Goal: Task Accomplishment & Management: Manage account settings

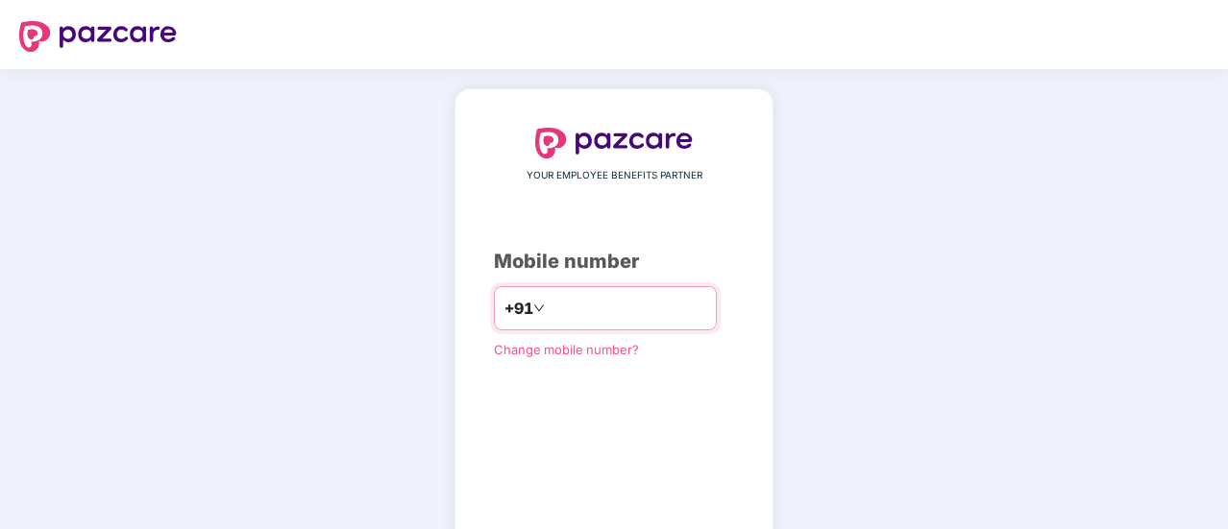
click at [580, 314] on input "number" at bounding box center [628, 308] width 158 height 31
type input "**********"
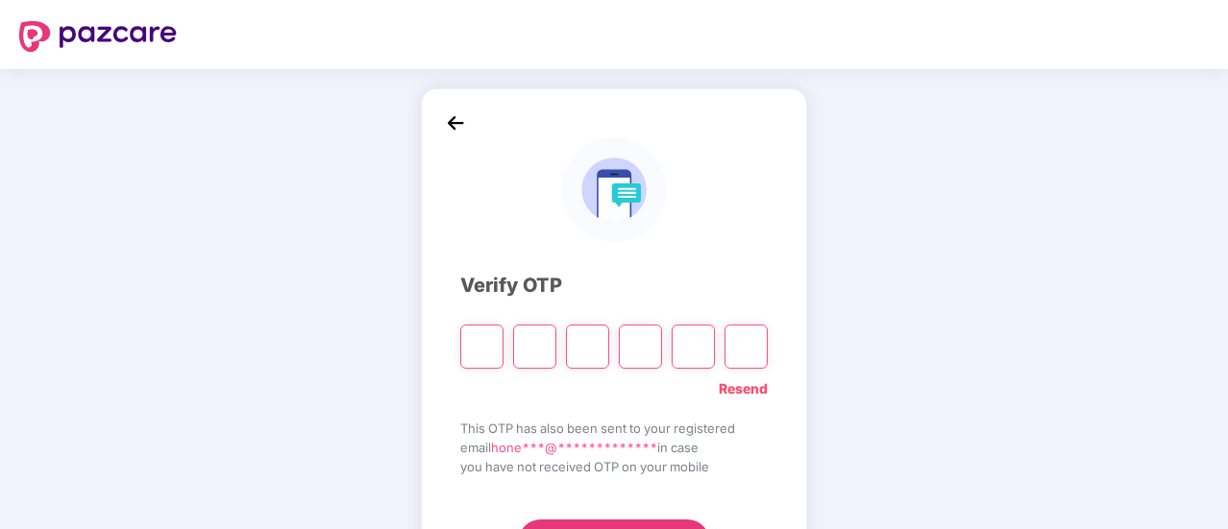
type input "*"
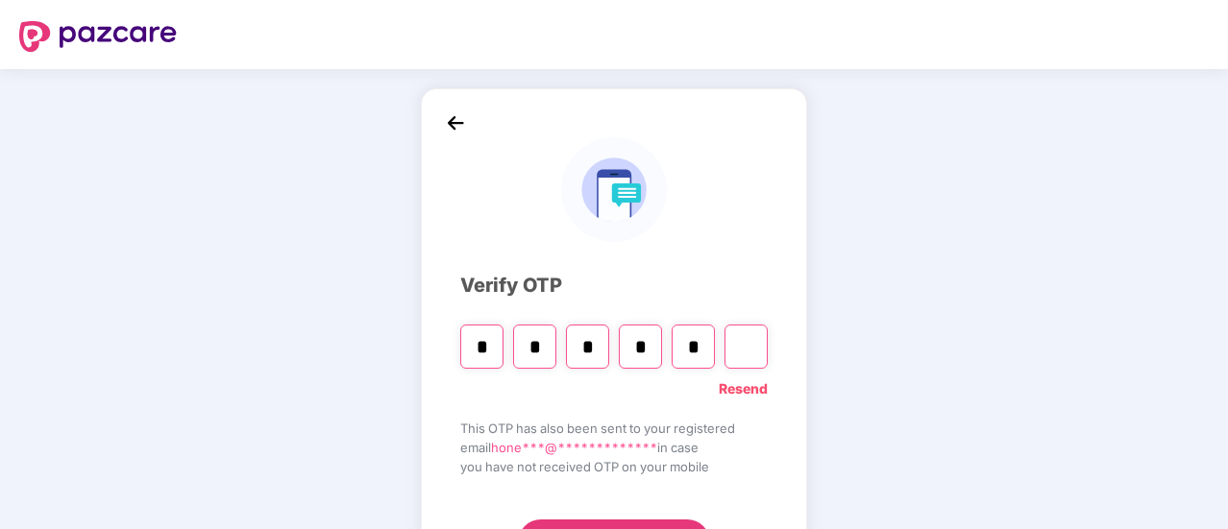
type input "*"
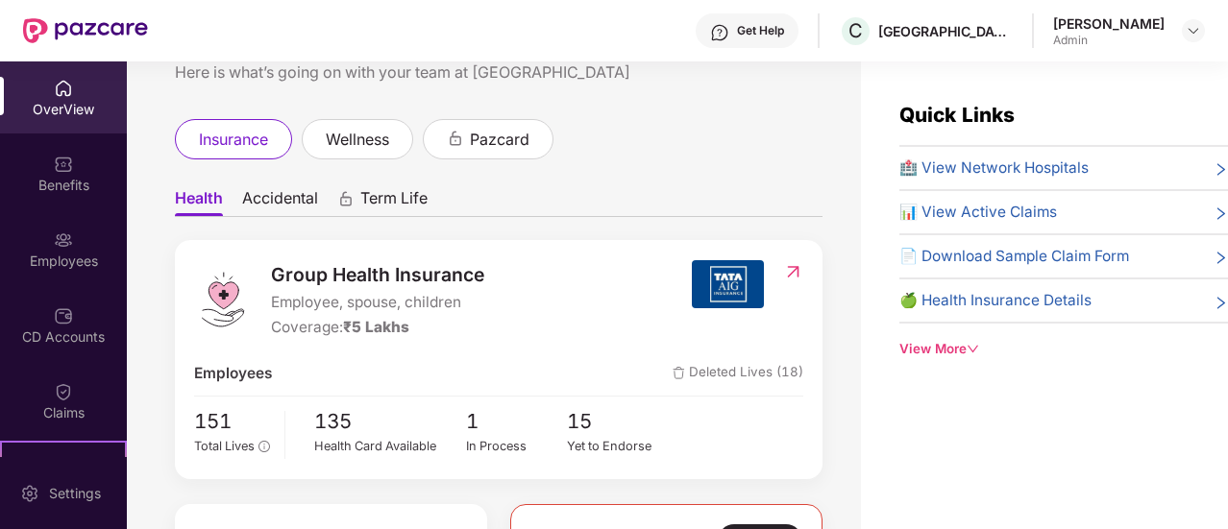
scroll to position [67, 0]
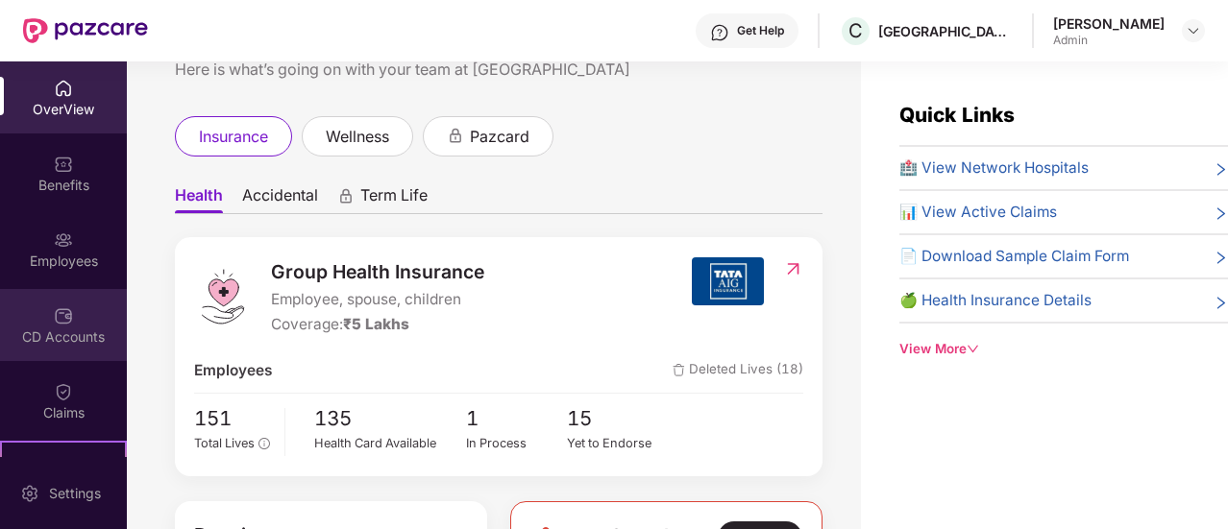
click at [43, 305] on div "CD Accounts" at bounding box center [63, 325] width 127 height 72
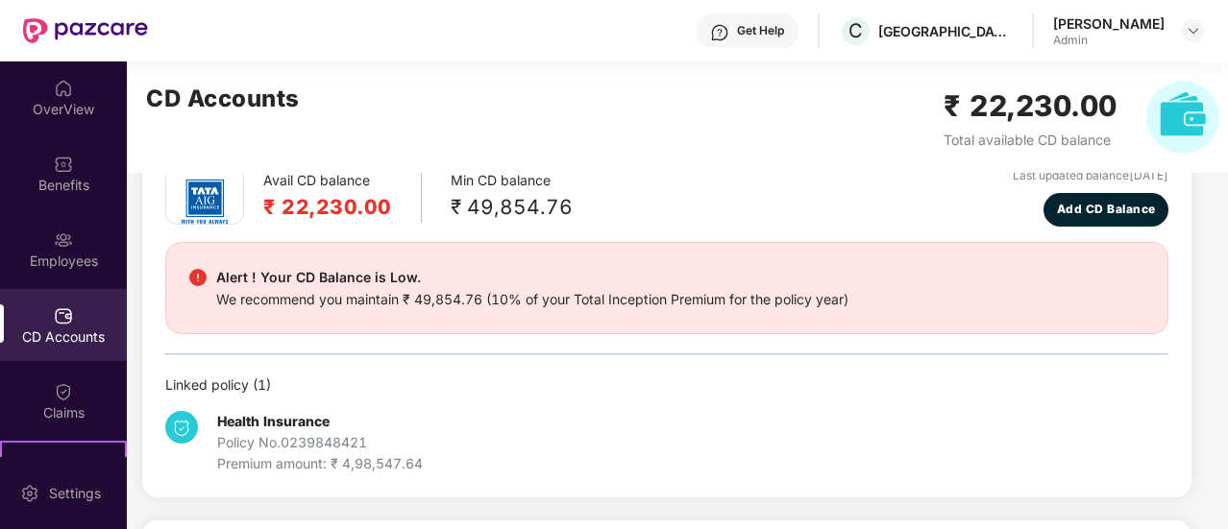
scroll to position [16, 0]
